Goal: Transaction & Acquisition: Purchase product/service

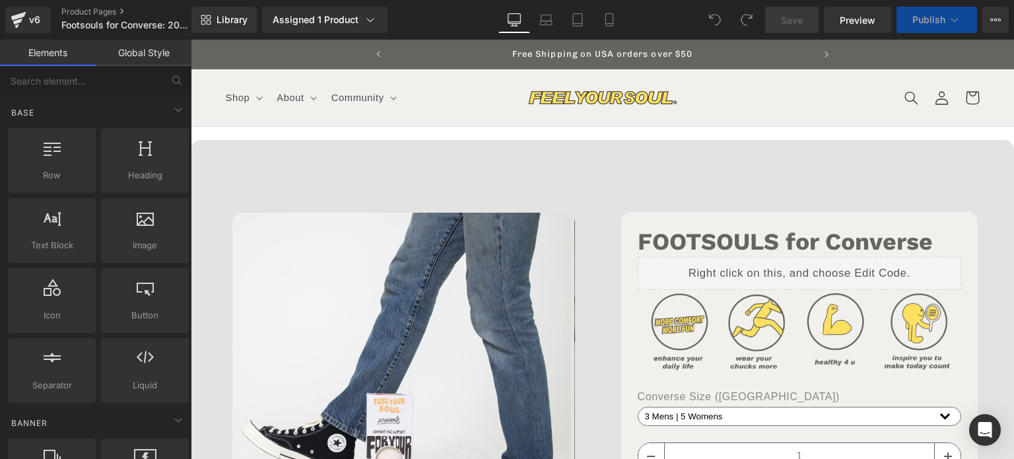
select select "3.5 Mens | 5.5 Womens"
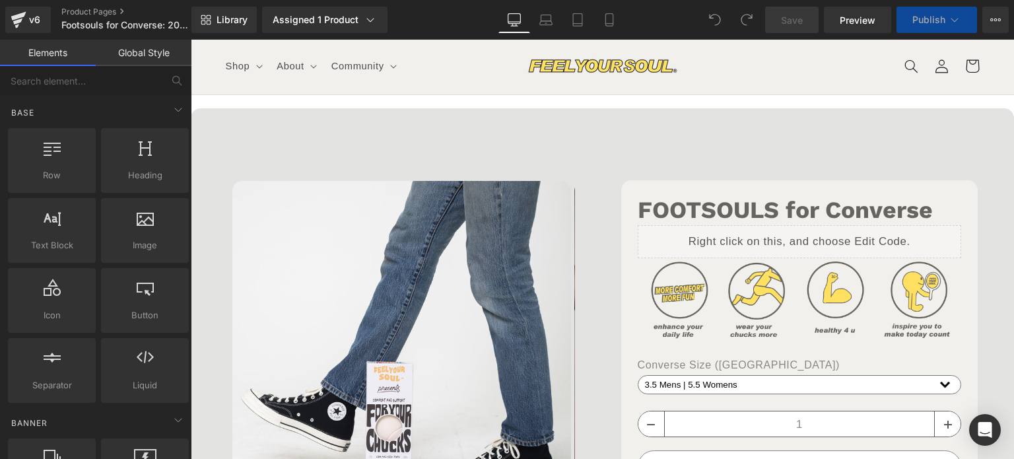
scroll to position [264, 0]
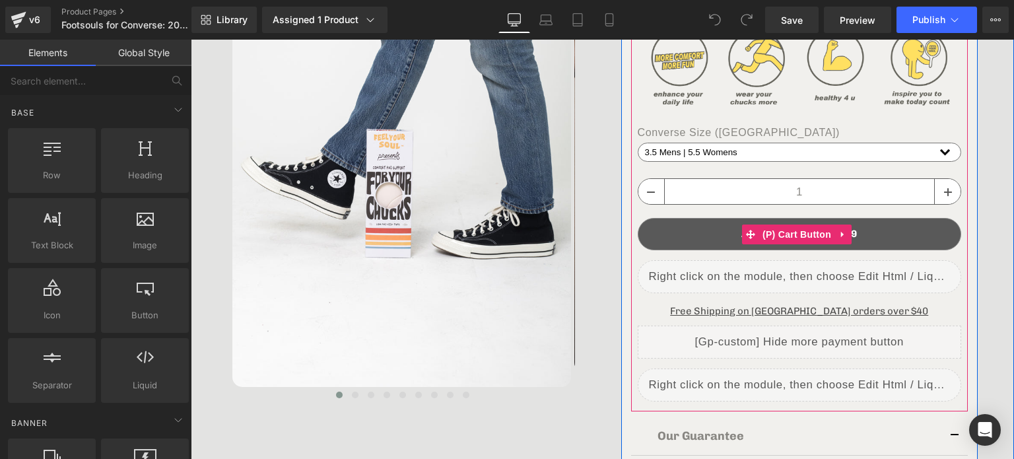
click at [863, 229] on button "ADD TO CART - $21.99" at bounding box center [800, 234] width 324 height 32
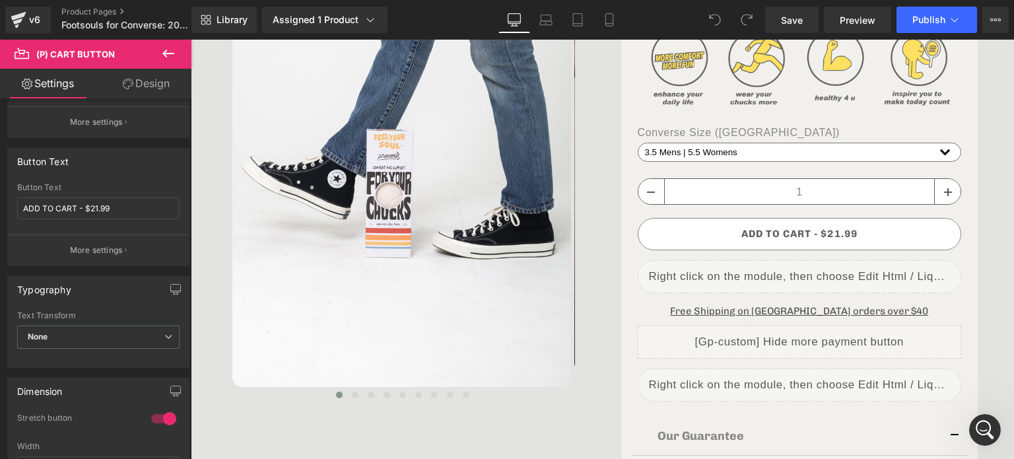
scroll to position [0, 0]
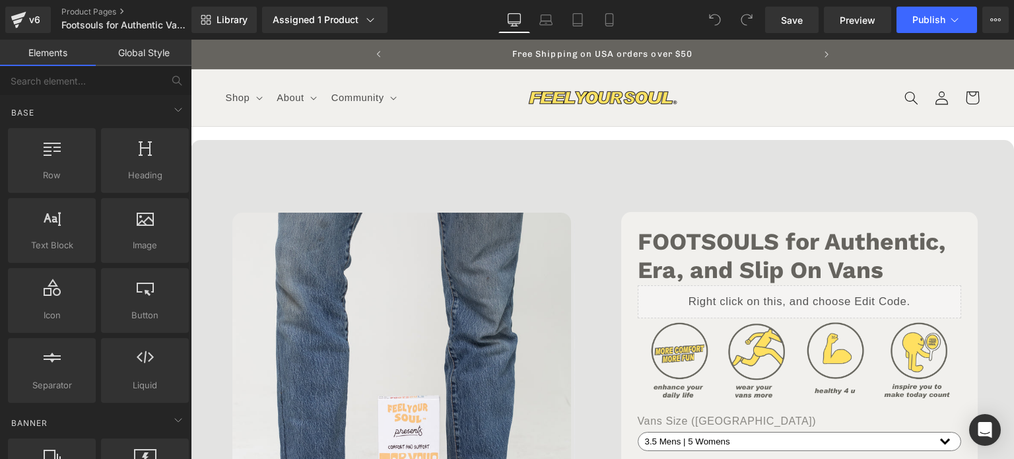
scroll to position [0, 139]
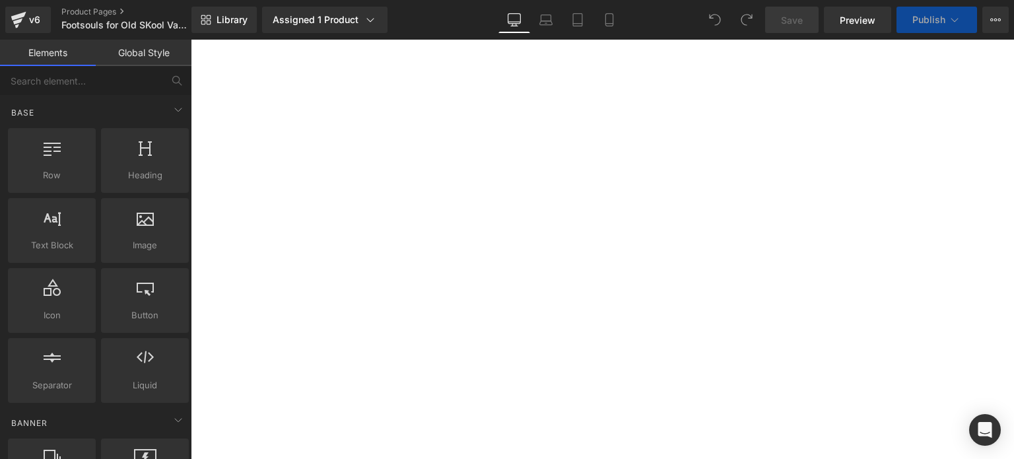
select select "4 Mens | 5.5 Womens"
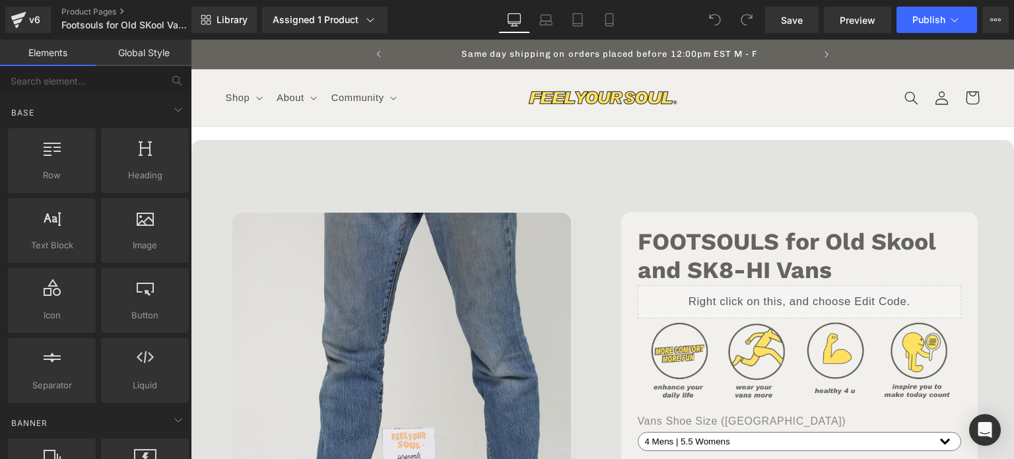
scroll to position [0, 418]
